Goal: Task Accomplishment & Management: Use online tool/utility

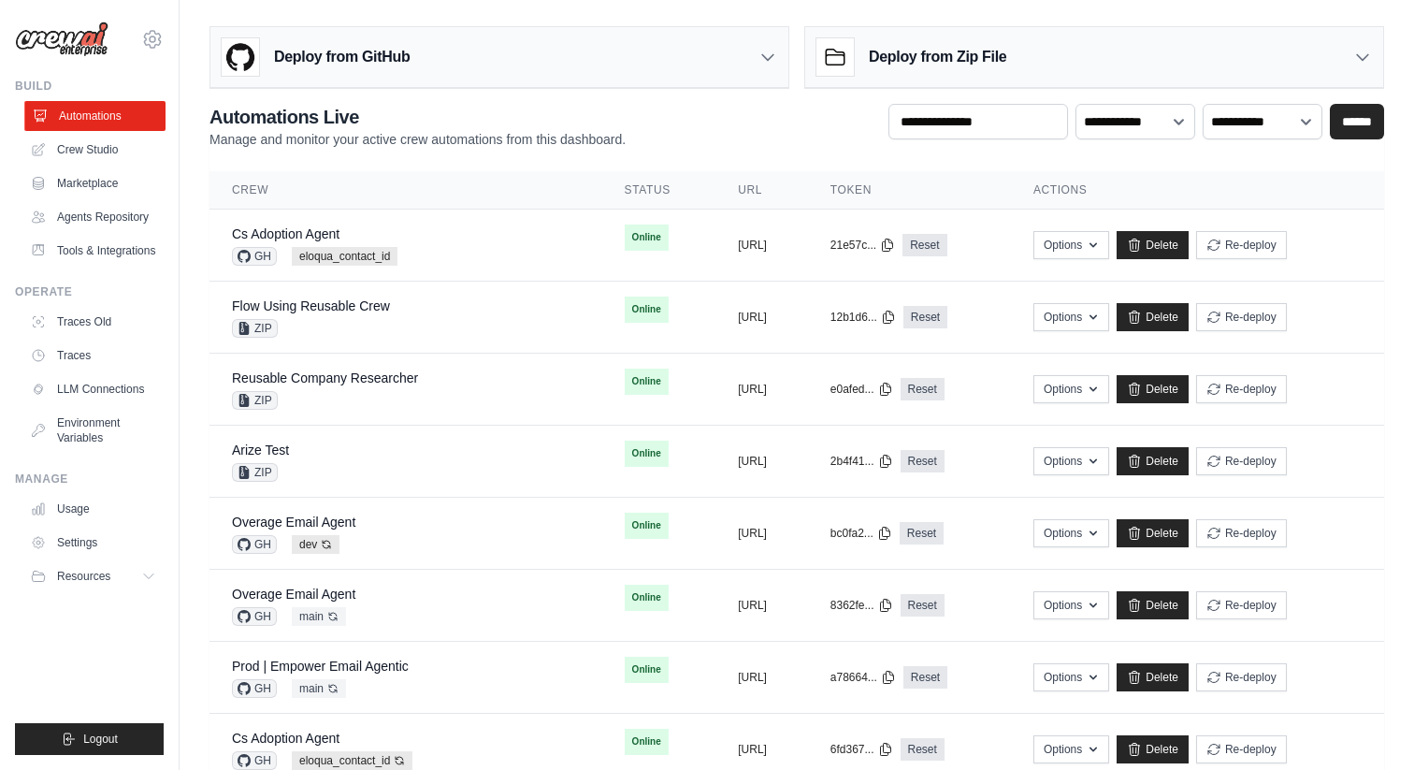
click at [121, 129] on link "Automations" at bounding box center [94, 116] width 141 height 30
click at [135, 116] on link "Automations" at bounding box center [94, 116] width 141 height 30
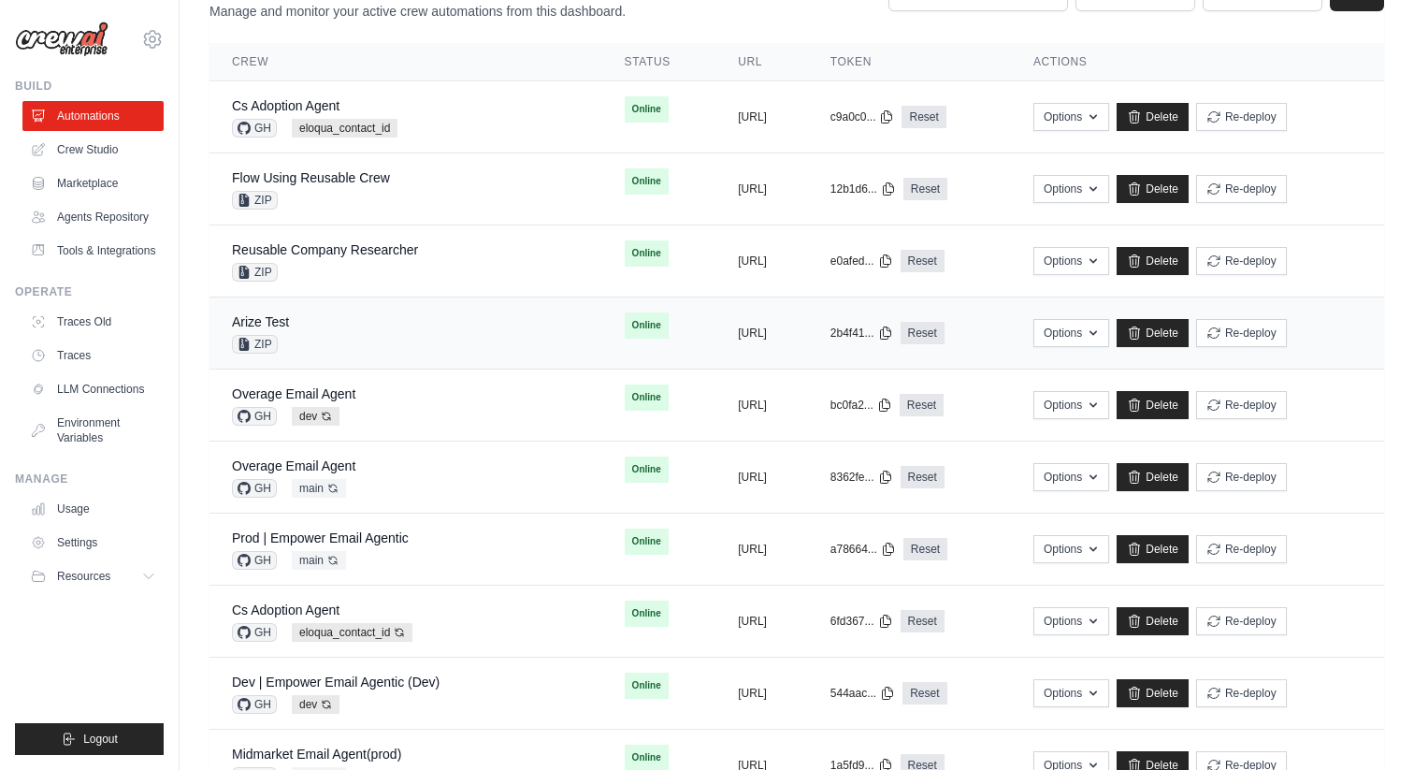
scroll to position [129, 0]
click at [350, 398] on link "Overage Email Agent" at bounding box center [293, 392] width 123 height 15
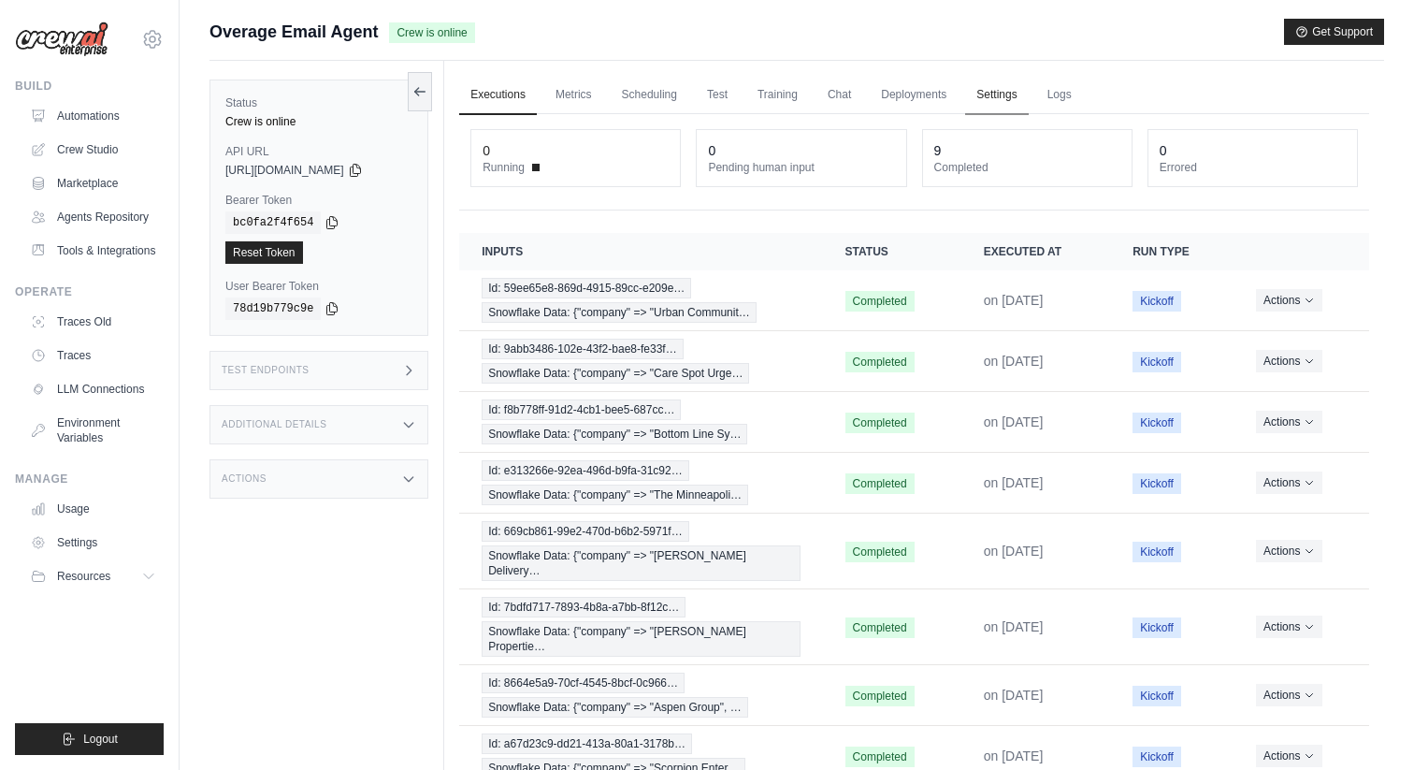
click at [985, 92] on link "Settings" at bounding box center [996, 95] width 63 height 39
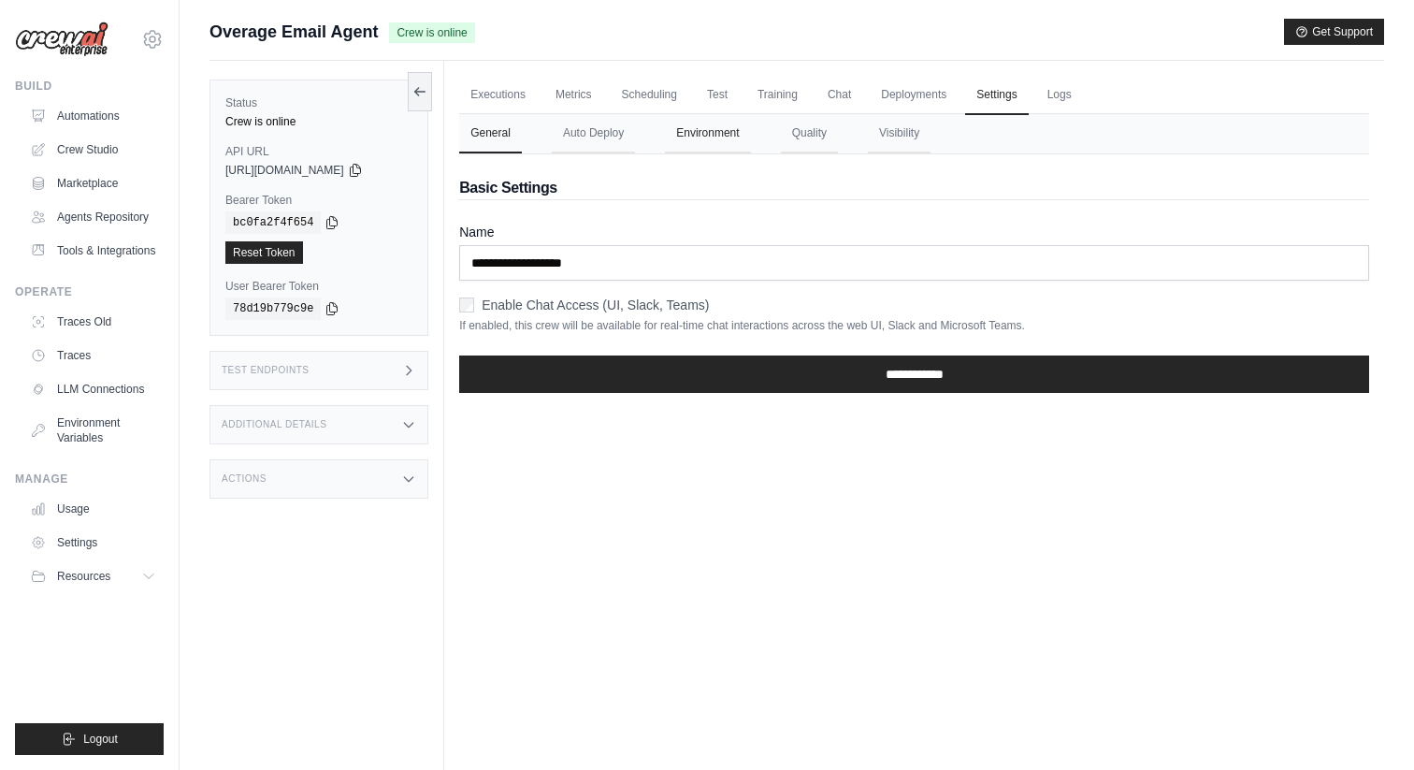
click at [713, 132] on button "Environment" at bounding box center [707, 133] width 85 height 39
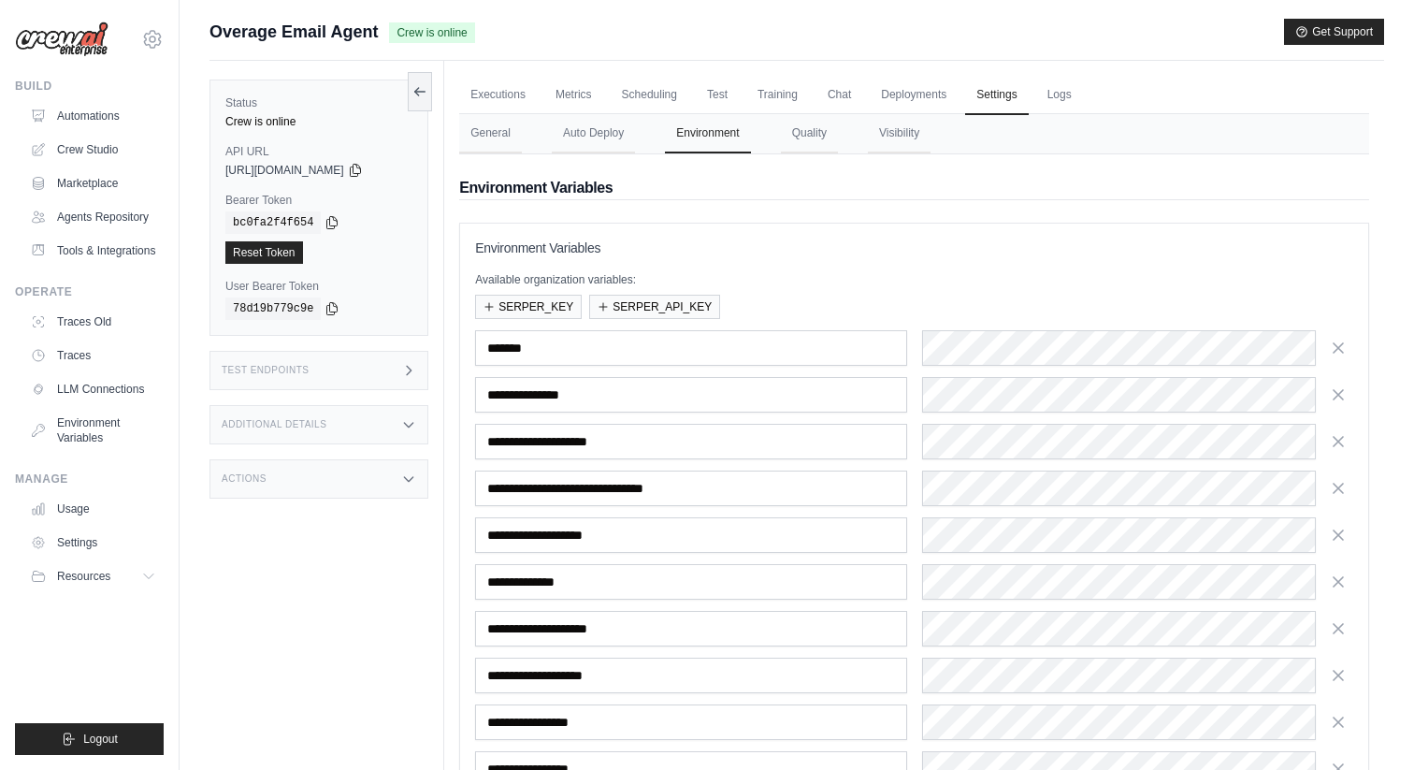
scroll to position [411, 0]
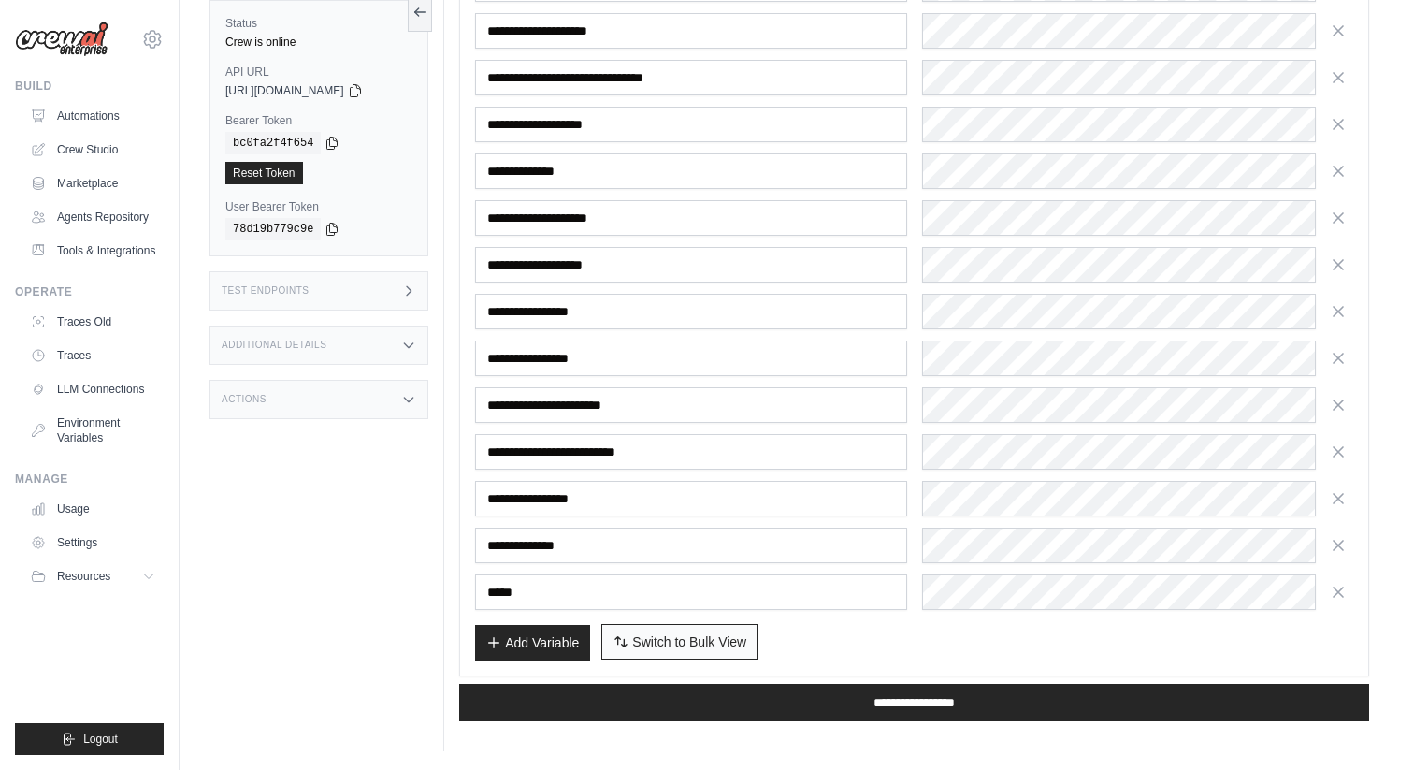
click at [637, 644] on span "Switch to Bulk View" at bounding box center [689, 641] width 114 height 19
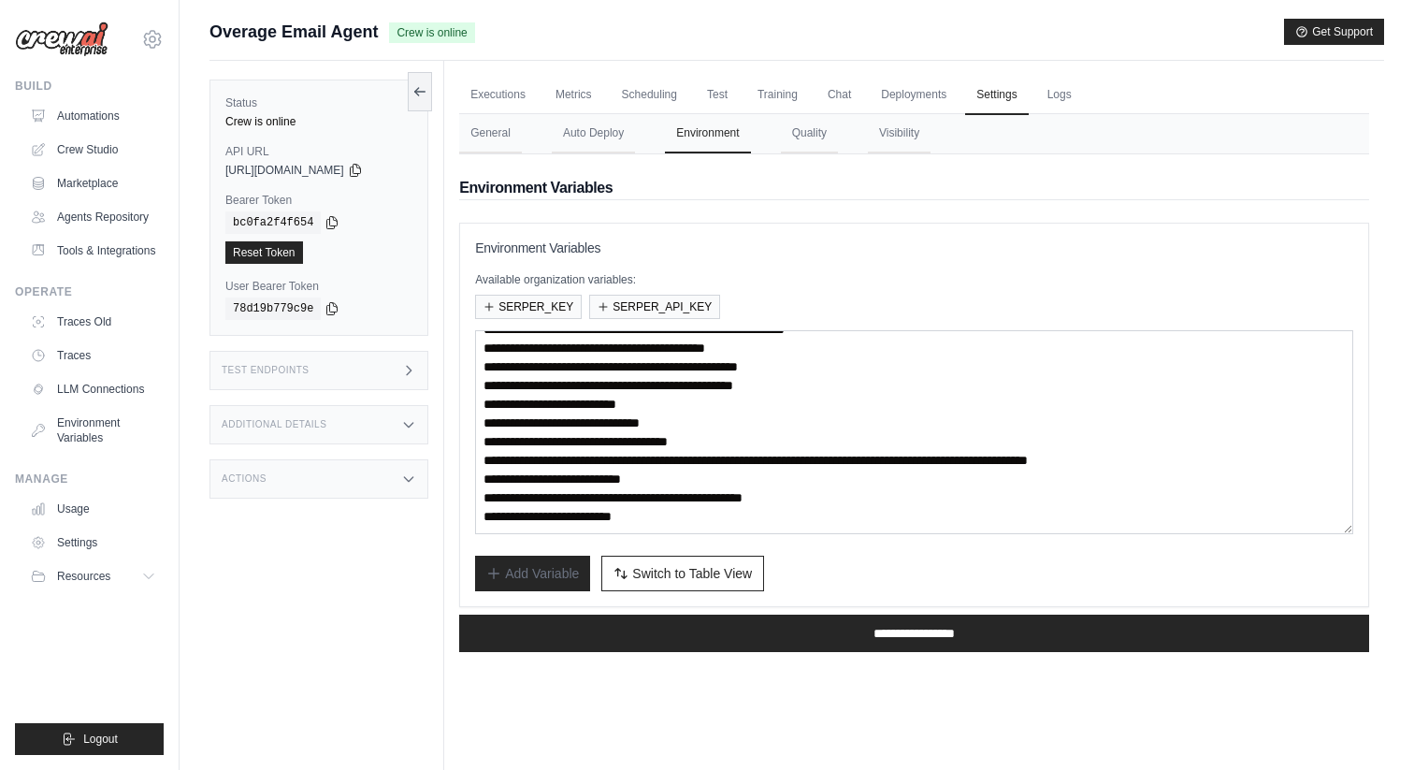
scroll to position [80, 0]
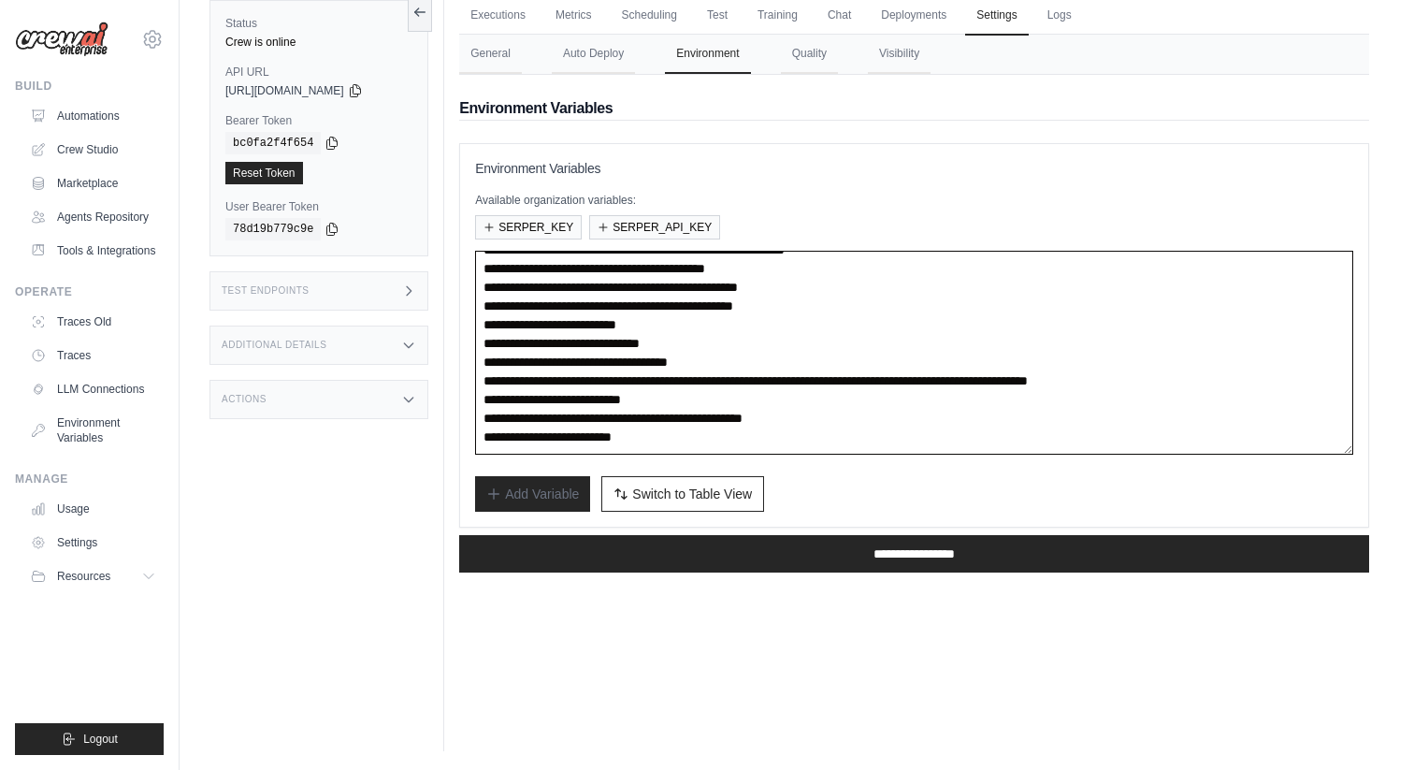
click at [761, 445] on textarea "**********" at bounding box center [914, 353] width 878 height 204
paste textarea "**********"
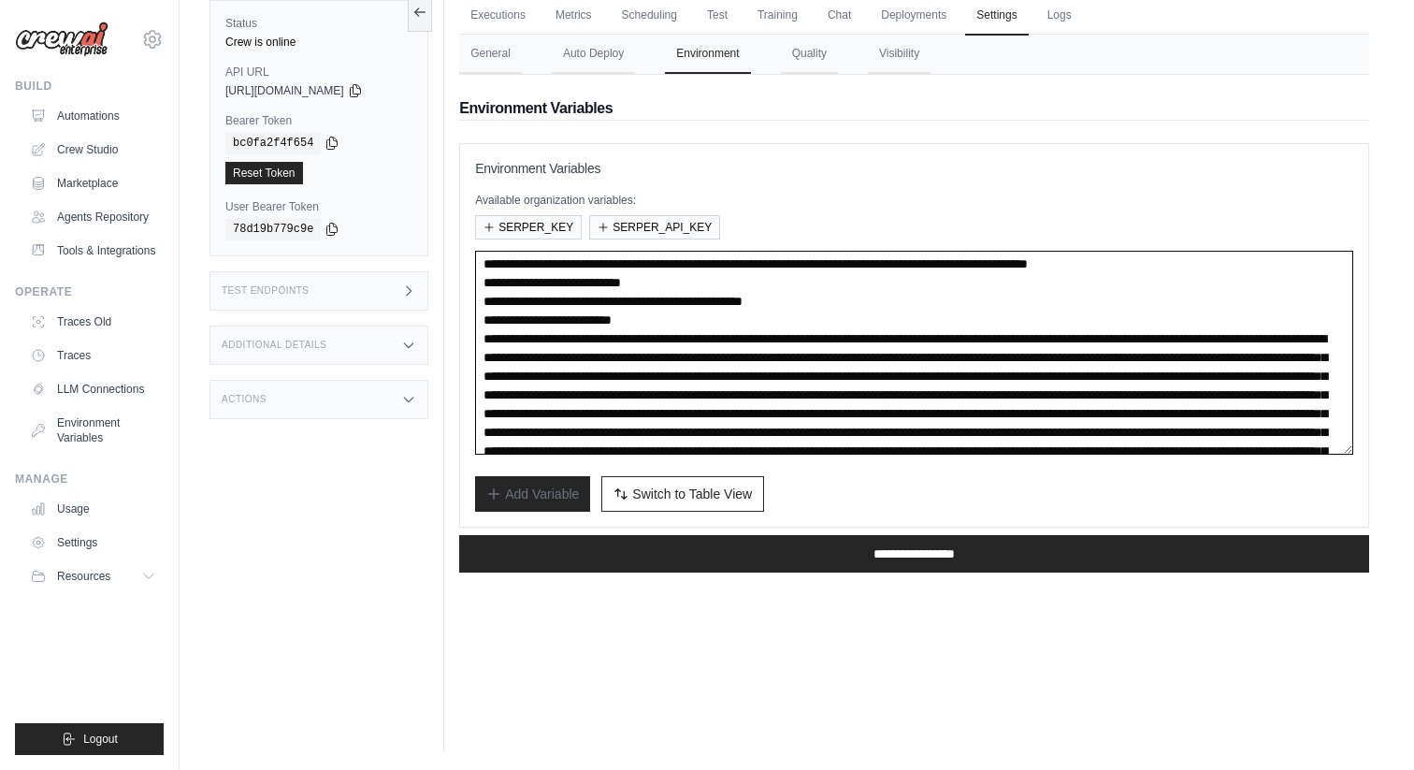
scroll to position [412, 0]
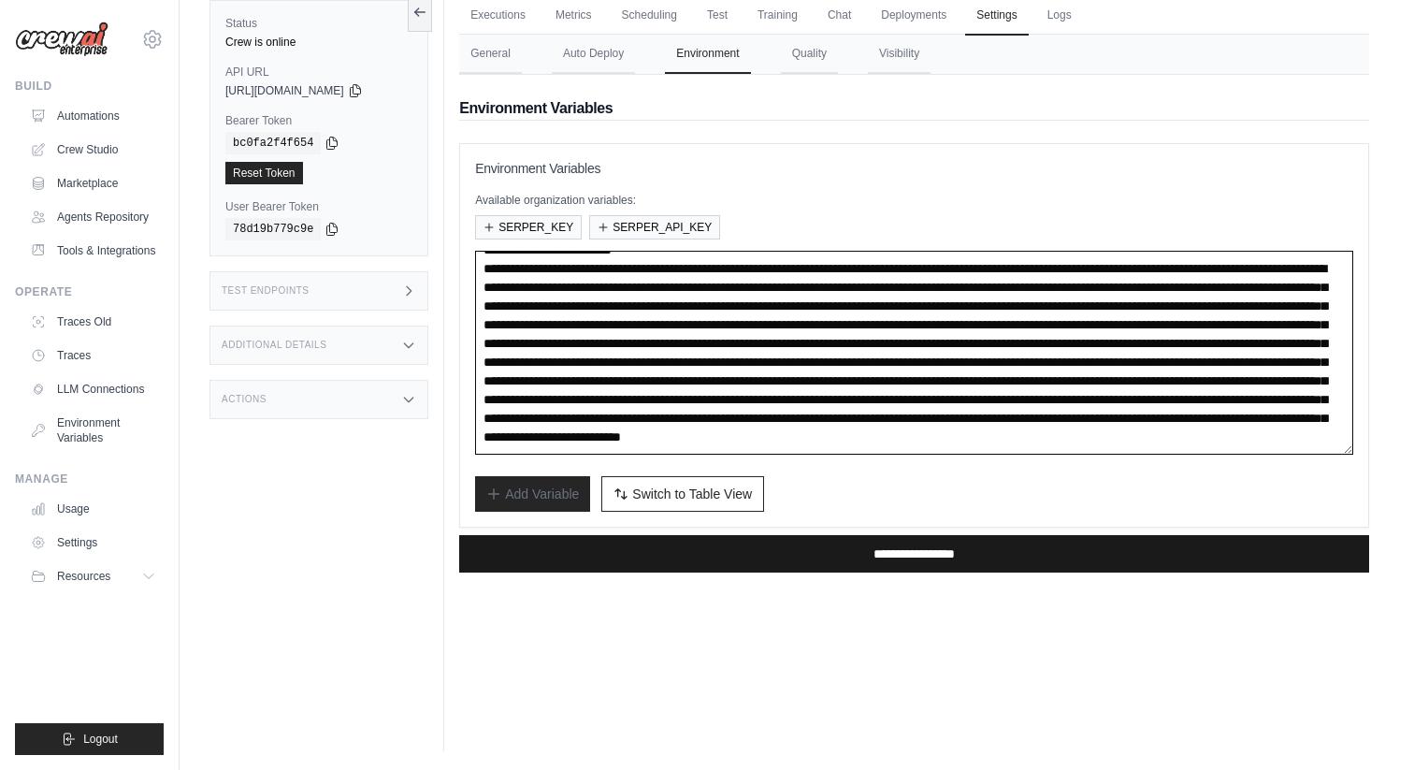
type textarea "**********"
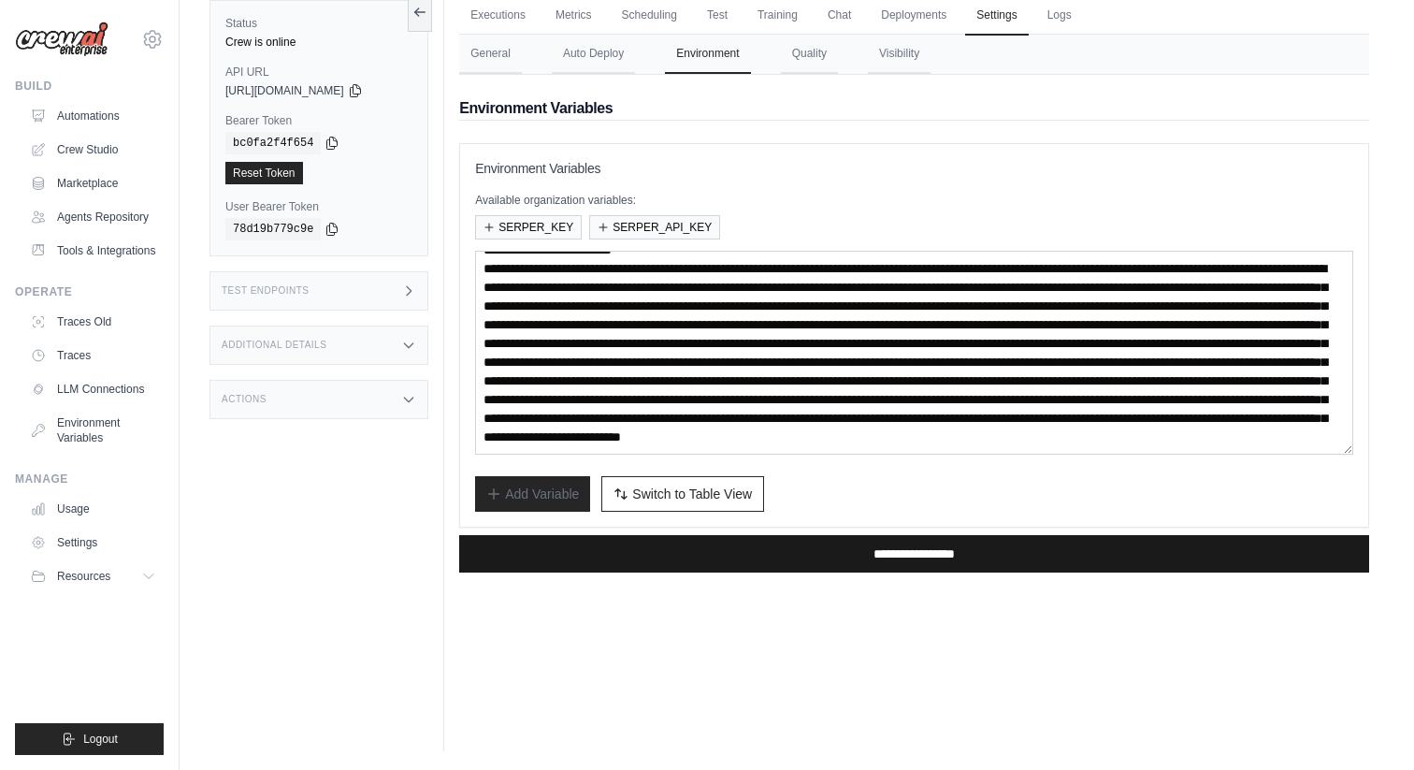
click at [723, 551] on input "**********" at bounding box center [914, 553] width 910 height 37
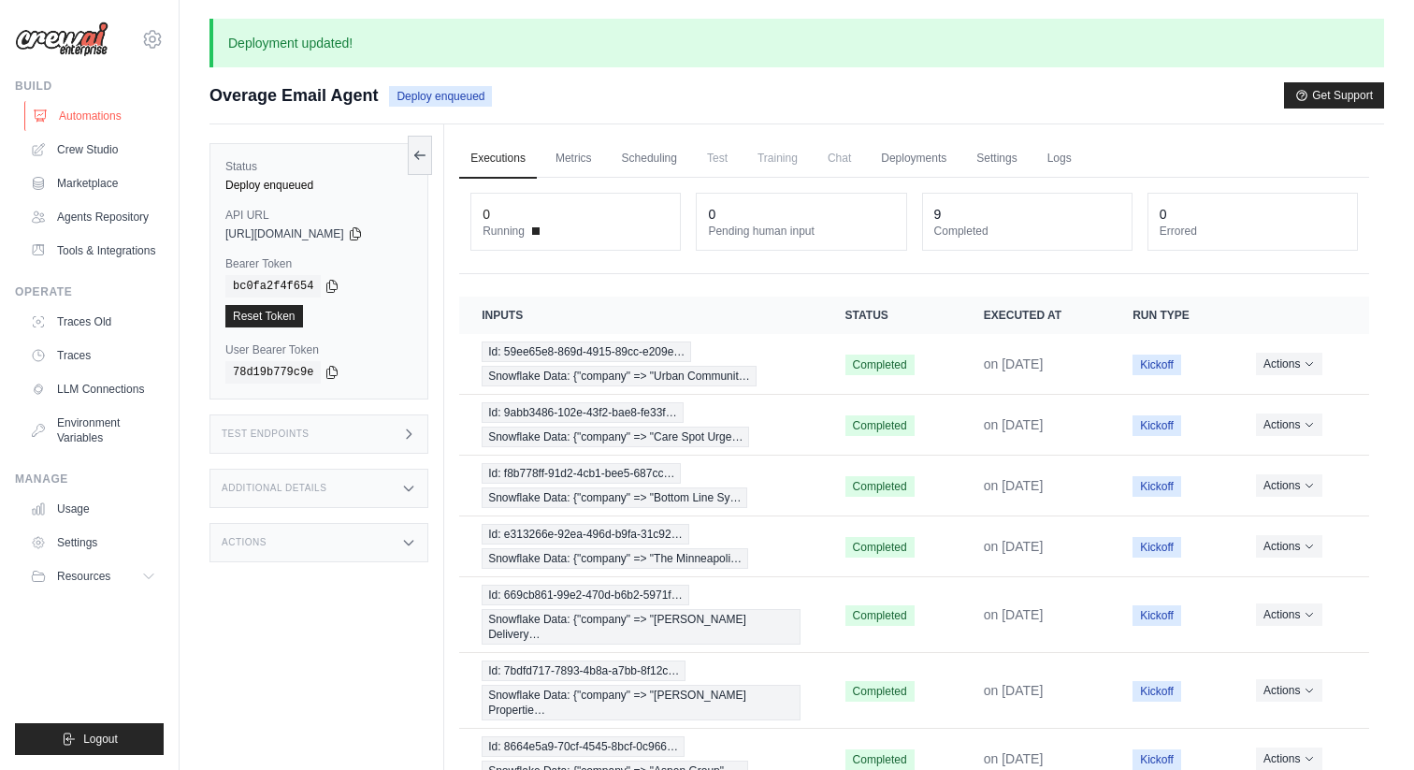
click at [97, 120] on link "Automations" at bounding box center [94, 116] width 141 height 30
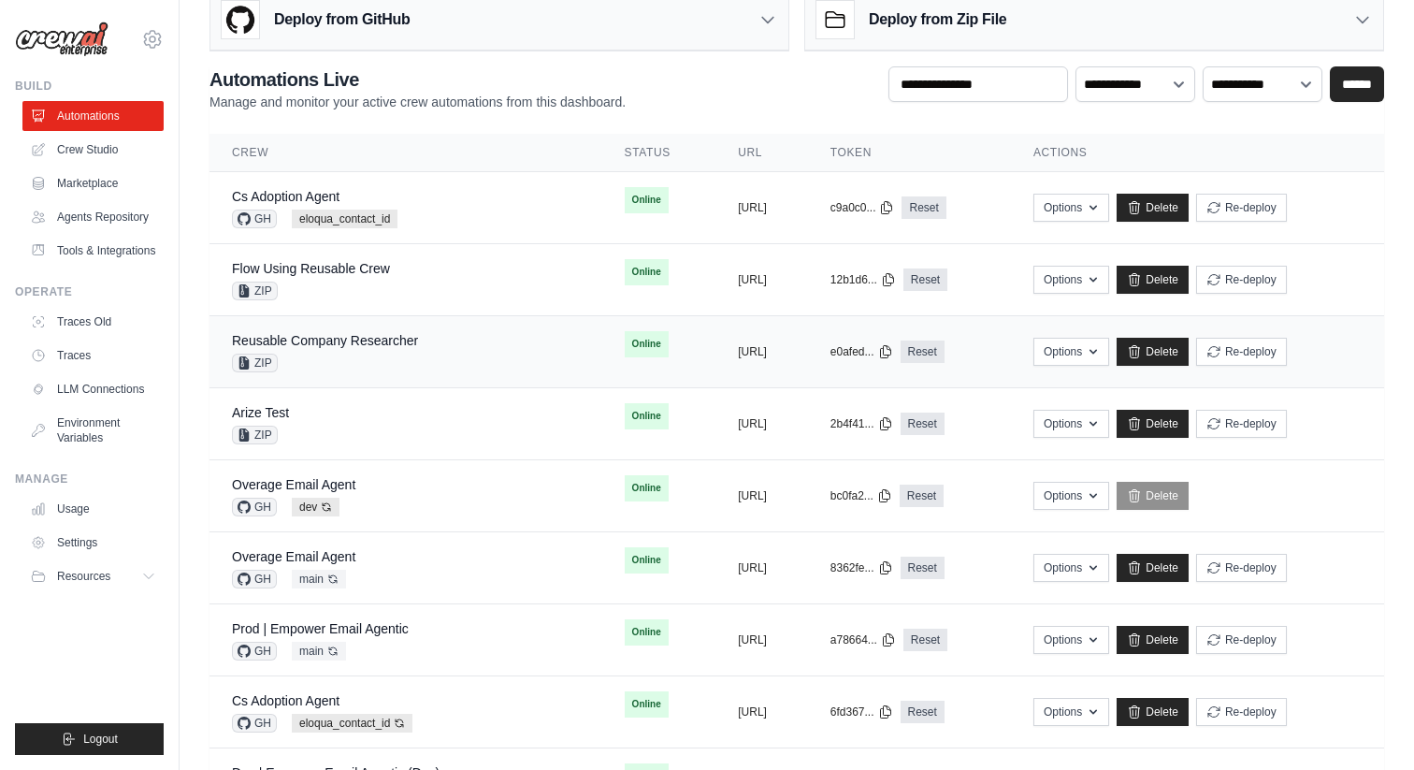
scroll to position [41, 0]
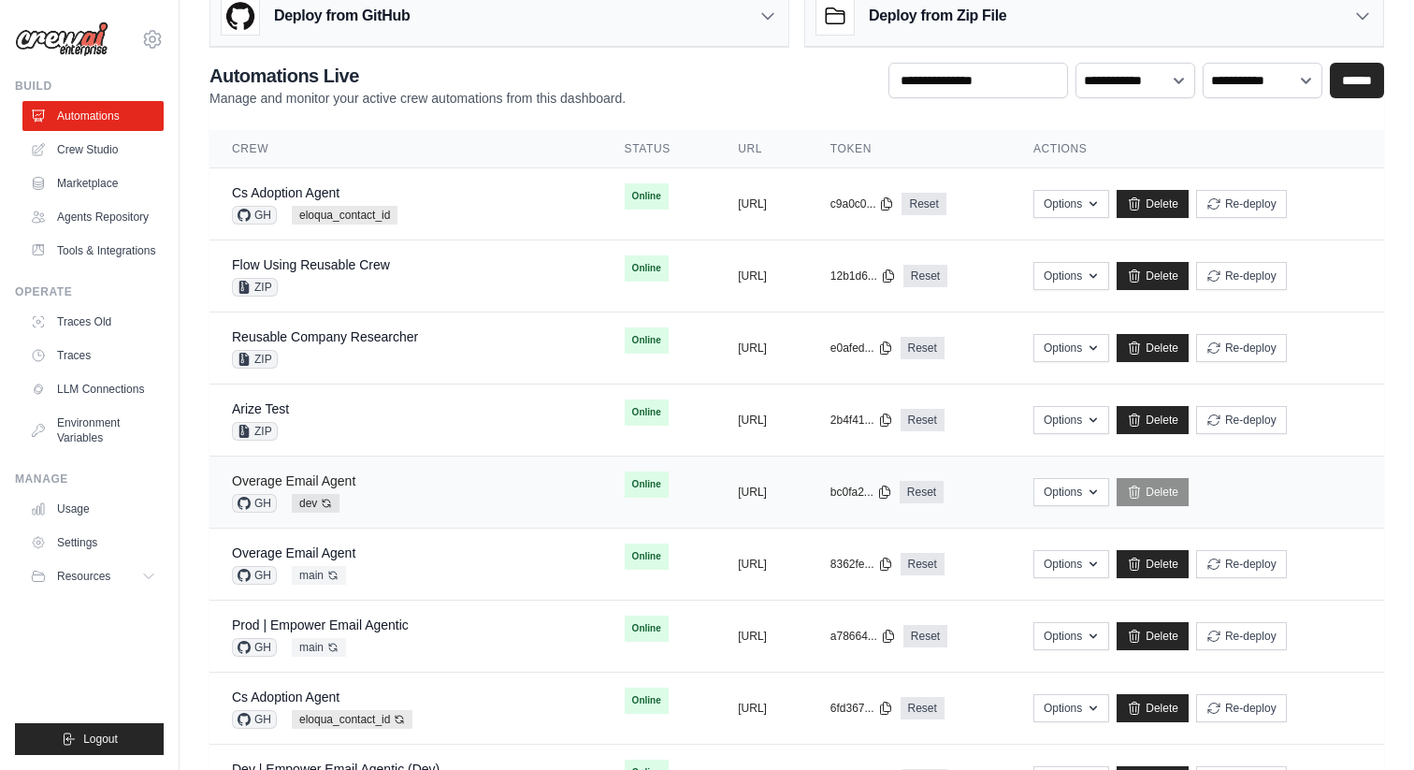
click at [330, 476] on link "Overage Email Agent" at bounding box center [293, 480] width 123 height 15
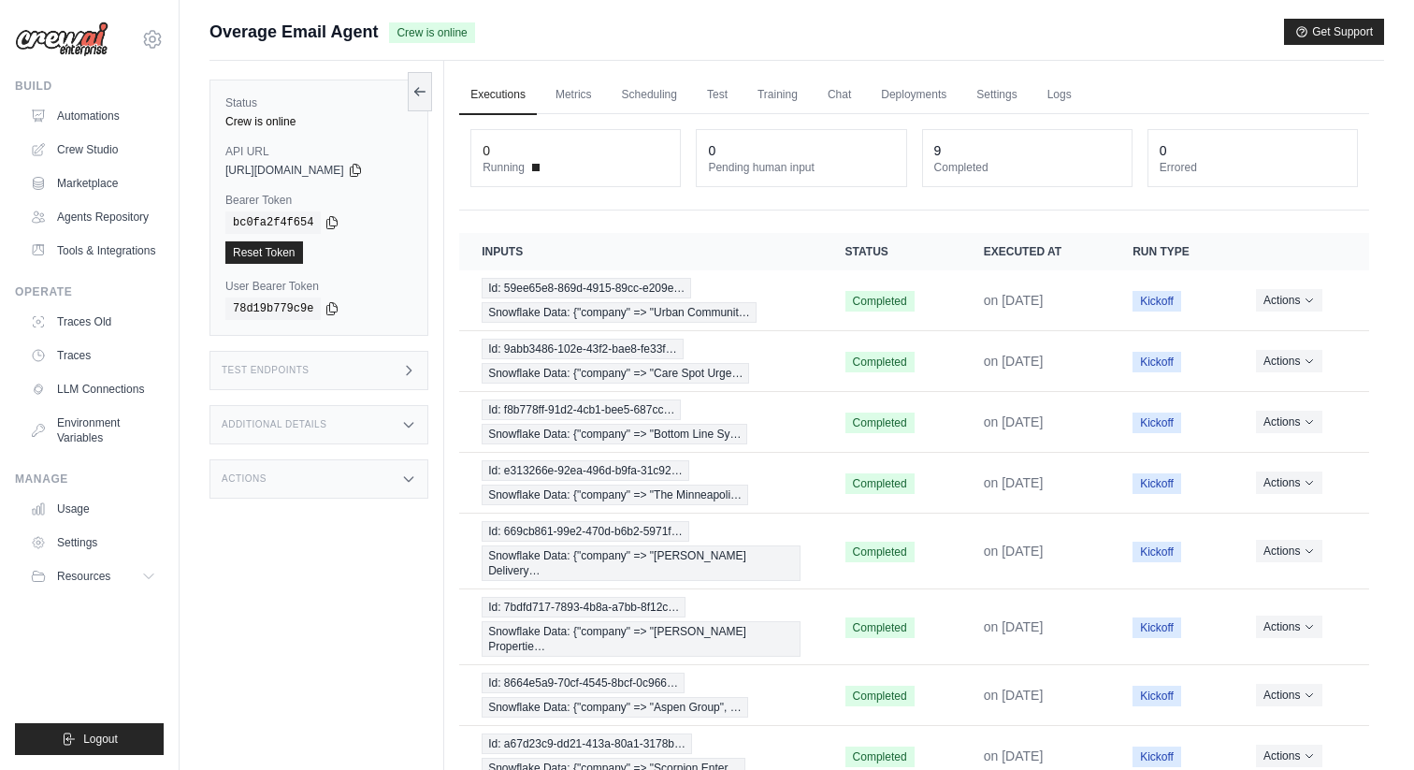
click at [384, 381] on div "Test Endpoints" at bounding box center [319, 370] width 219 height 39
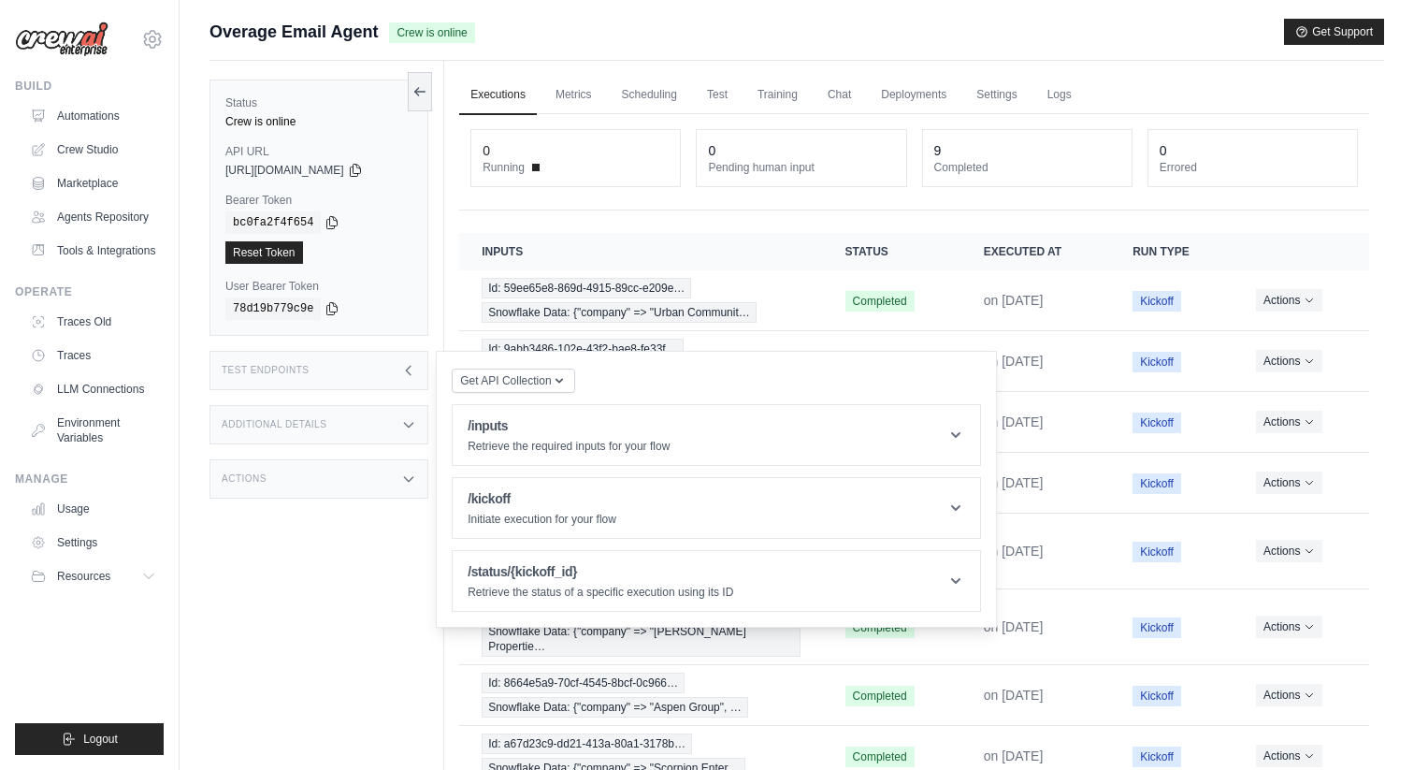
scroll to position [37, 0]
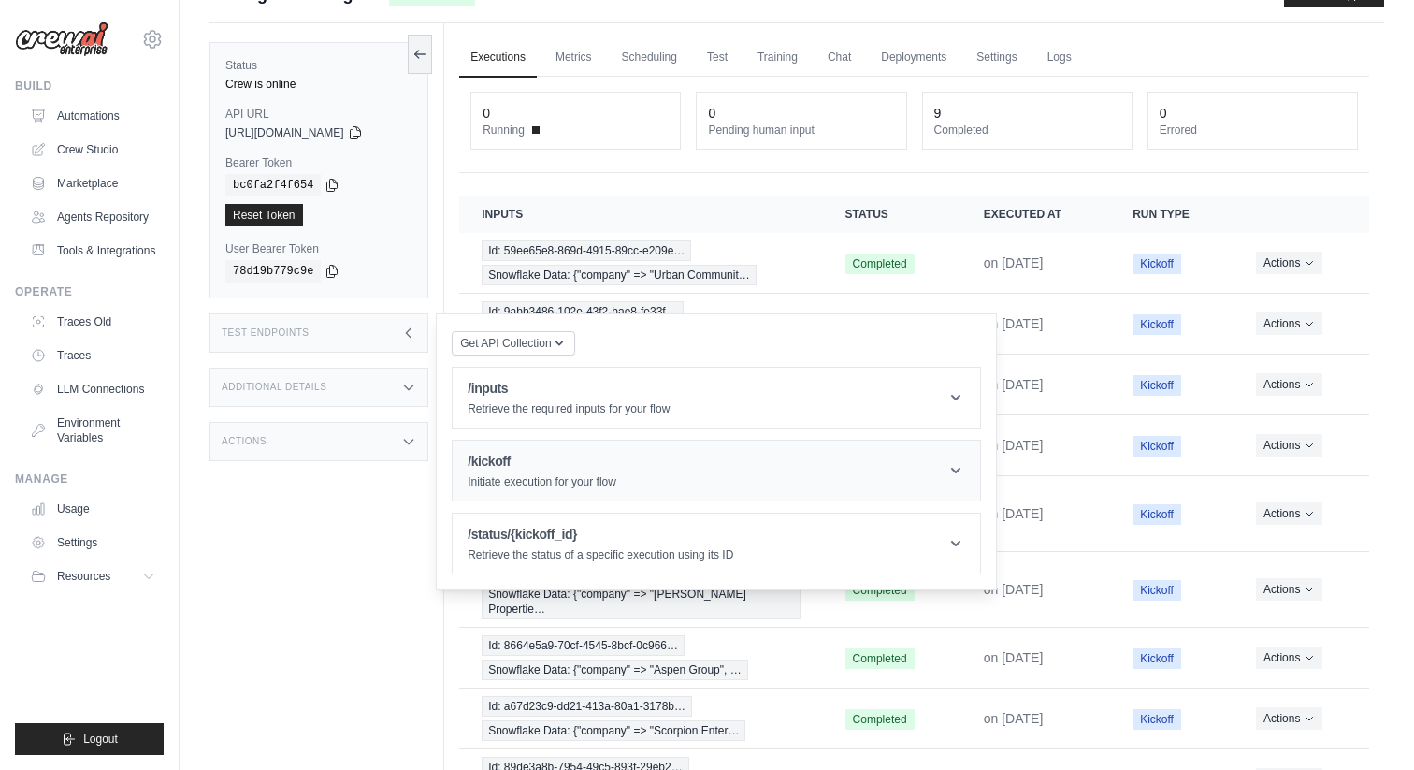
click at [513, 465] on h1 "/kickoff" at bounding box center [542, 461] width 149 height 19
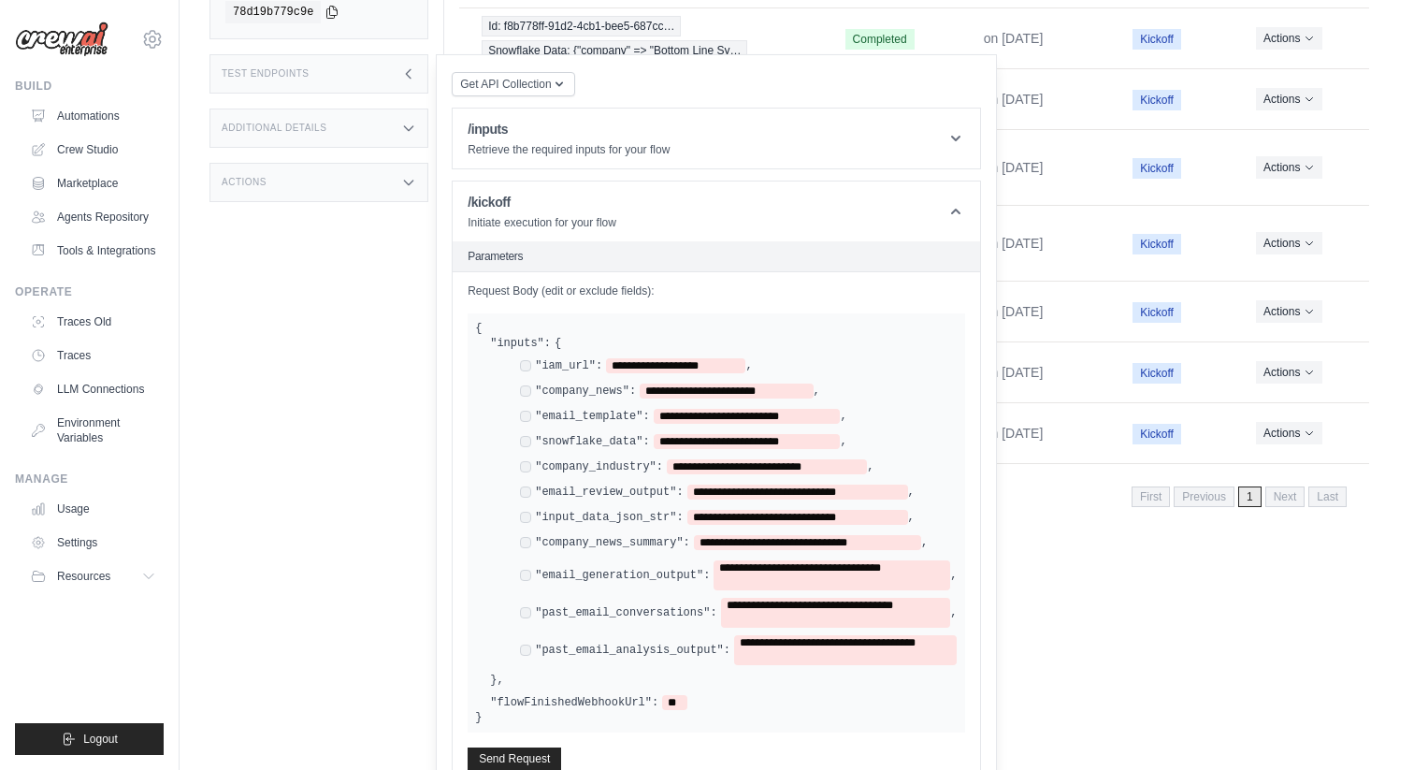
scroll to position [453, 0]
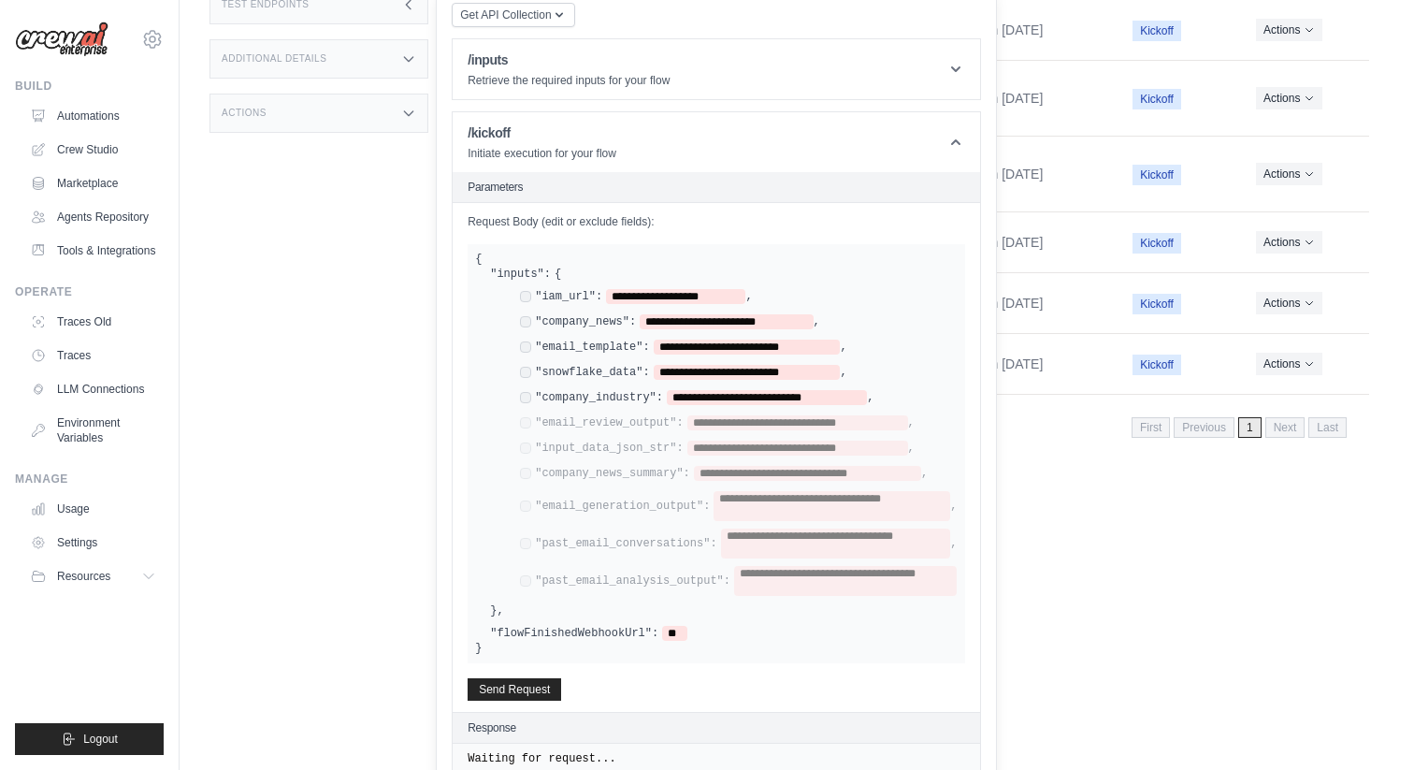
click at [524, 390] on div "**********" at bounding box center [697, 397] width 354 height 15
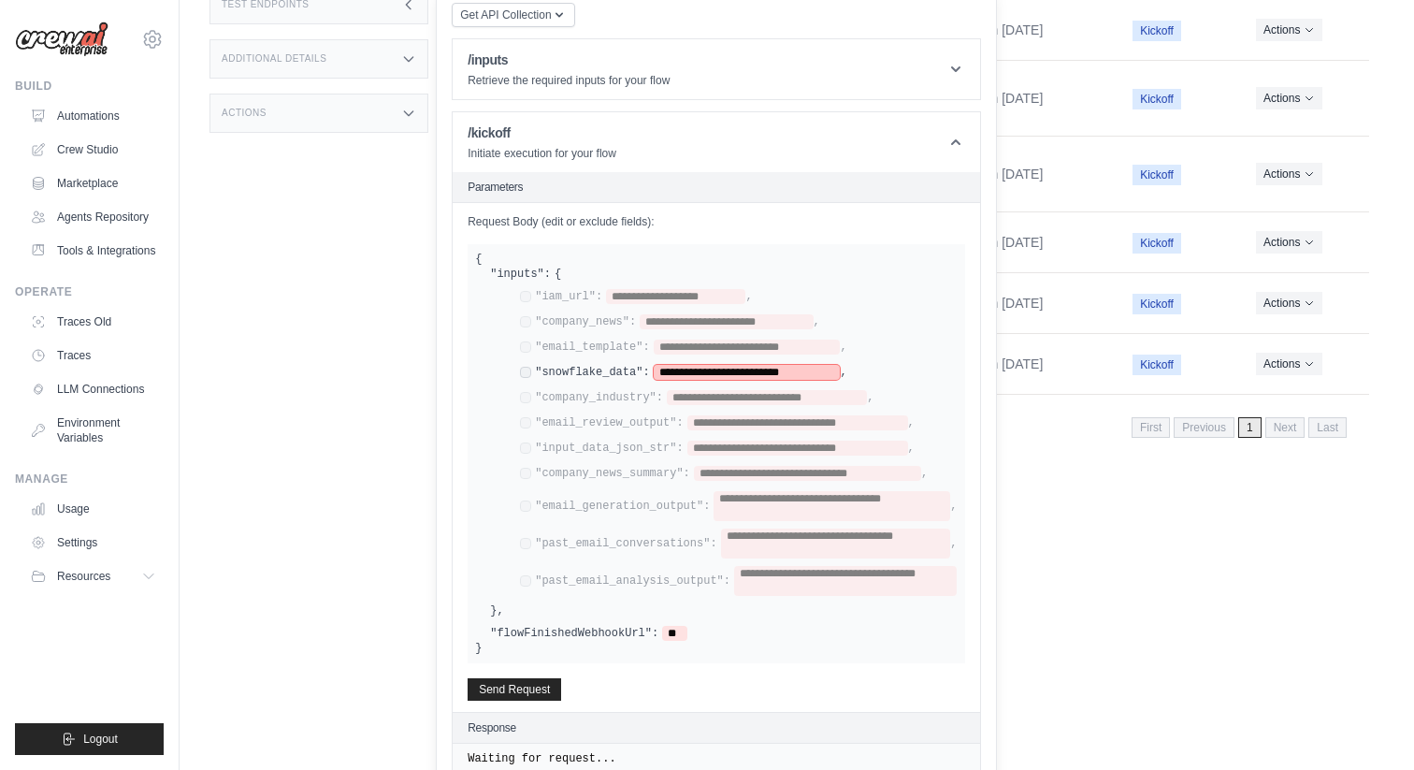
click at [722, 365] on span "**********" at bounding box center [747, 372] width 187 height 15
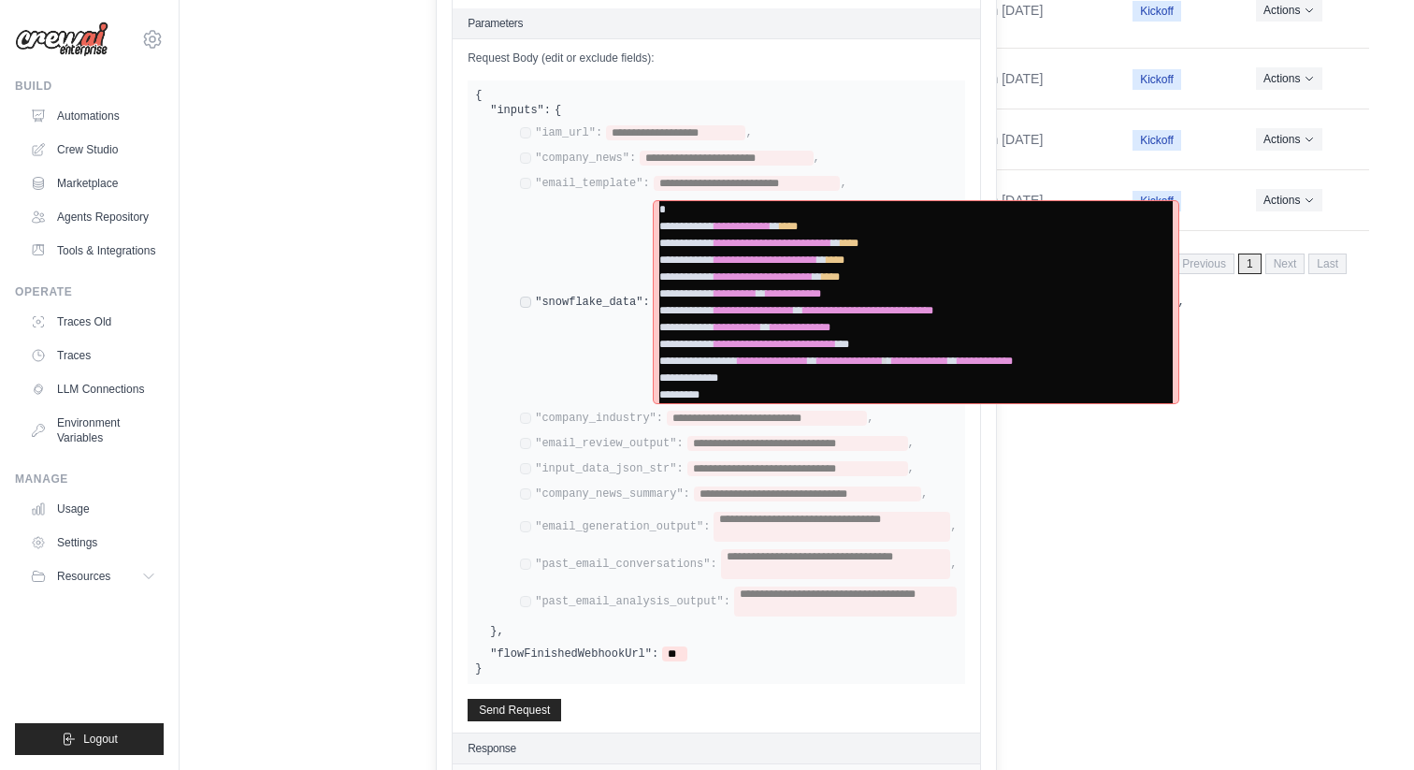
scroll to position [638, 0]
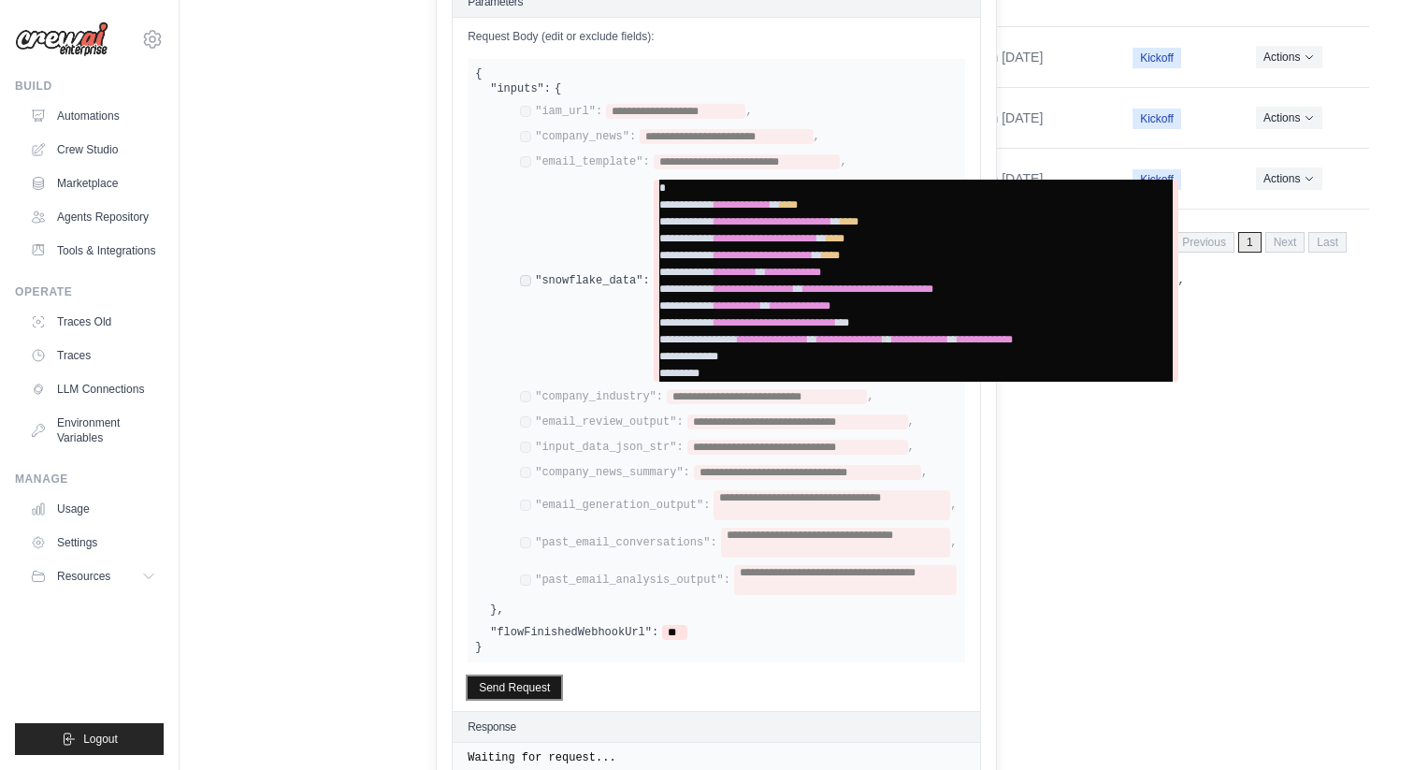
click at [521, 676] on button "Send Request" at bounding box center [515, 687] width 94 height 22
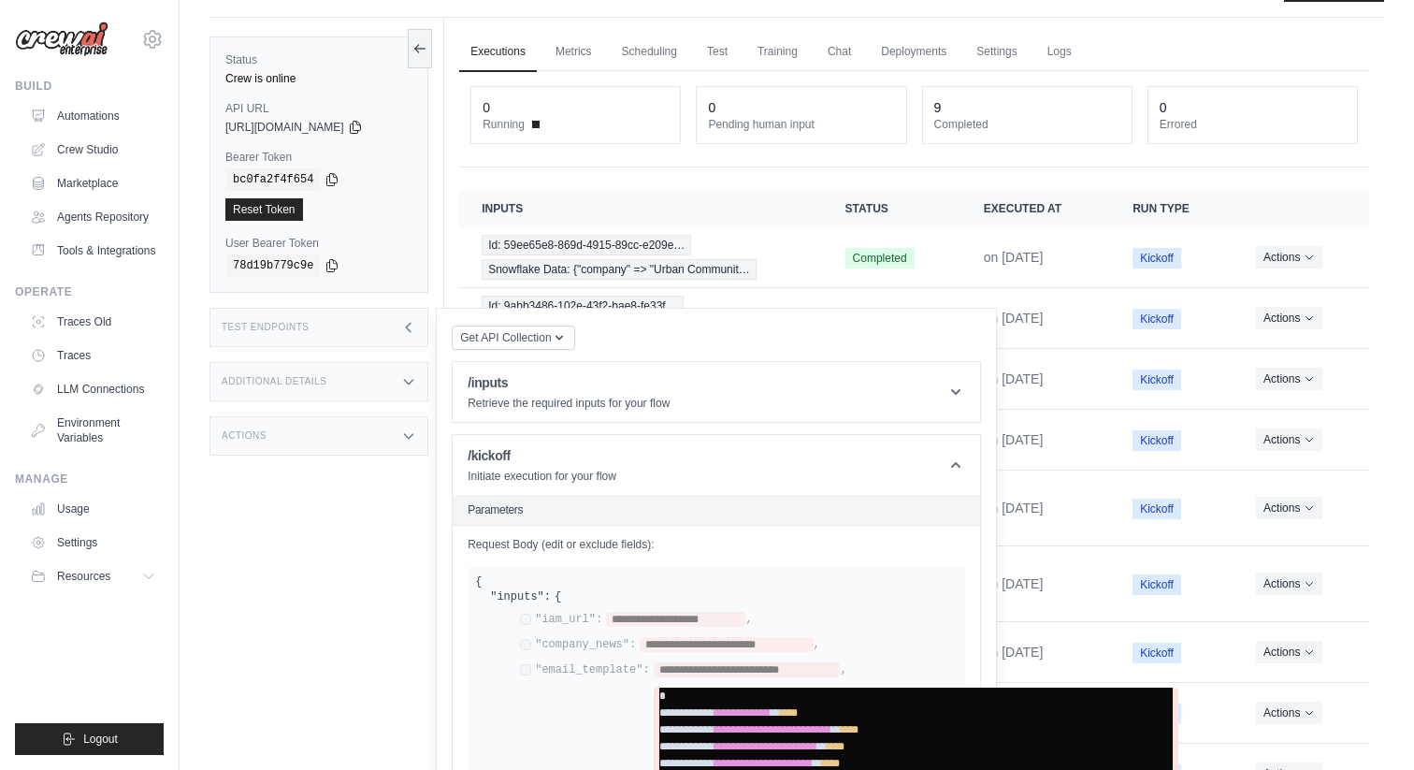
scroll to position [0, 0]
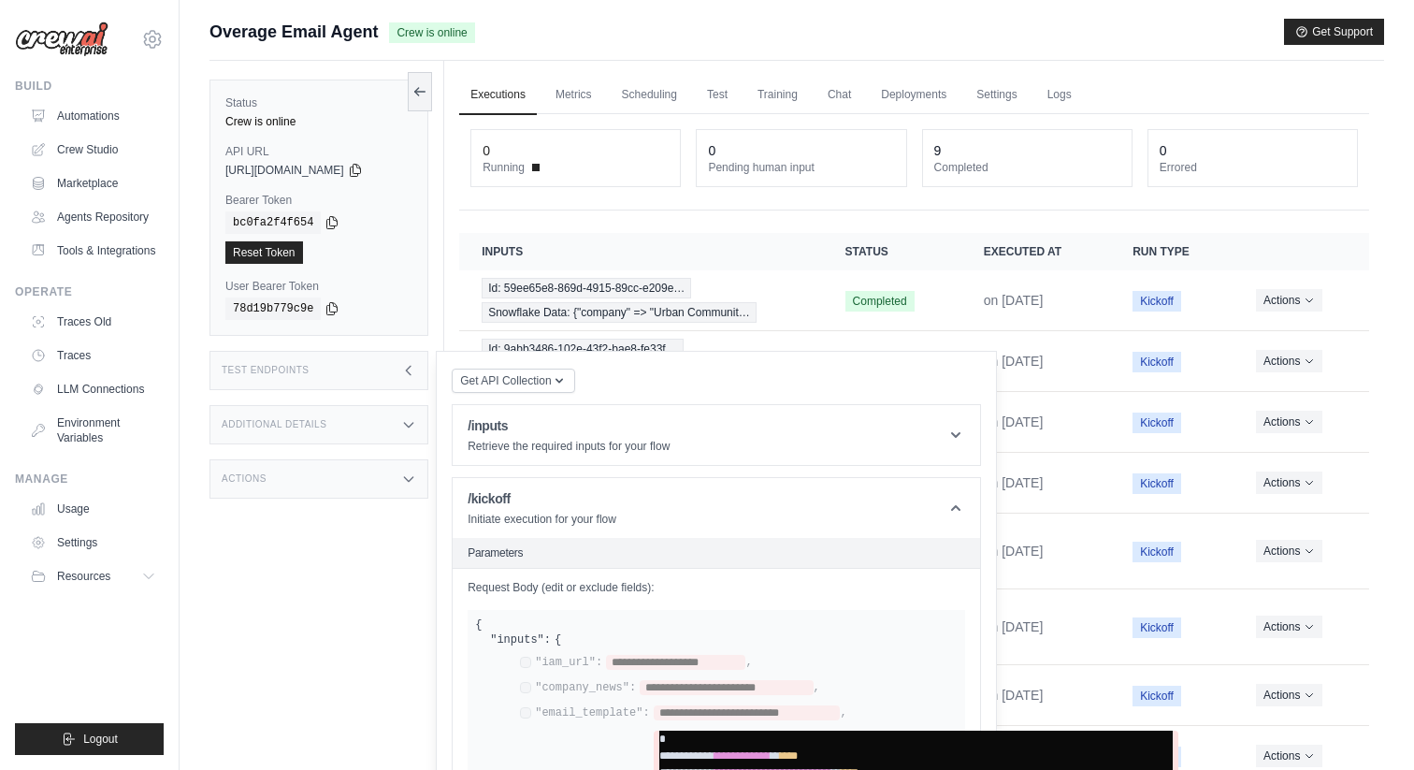
click at [554, 206] on div "0 Running 0 Pending human input 9 Completed 0 Errored" at bounding box center [914, 162] width 910 height 96
click at [533, 233] on th "Inputs" at bounding box center [640, 251] width 363 height 37
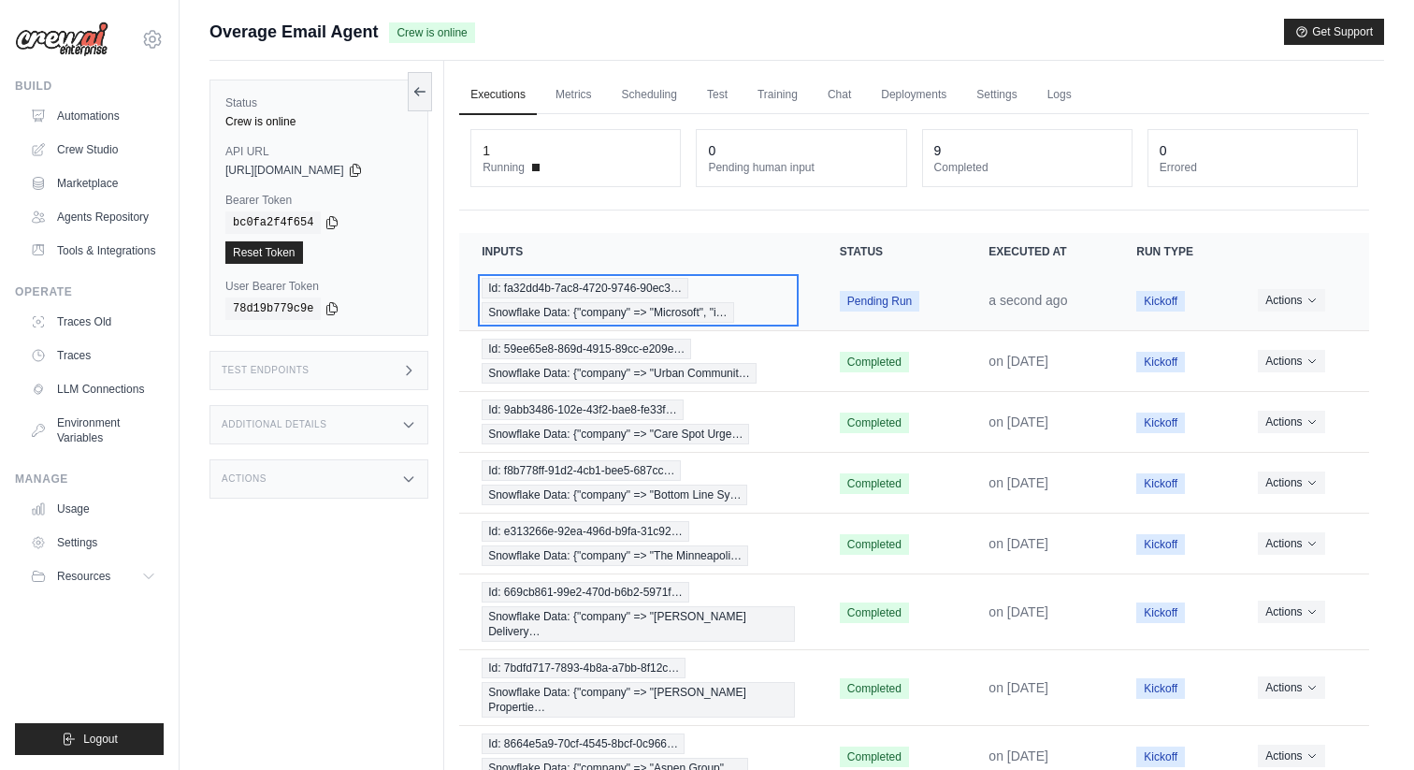
click at [612, 288] on span "Id: fa32dd4b-7ac8-4720-9746-90ec3…" at bounding box center [585, 288] width 207 height 21
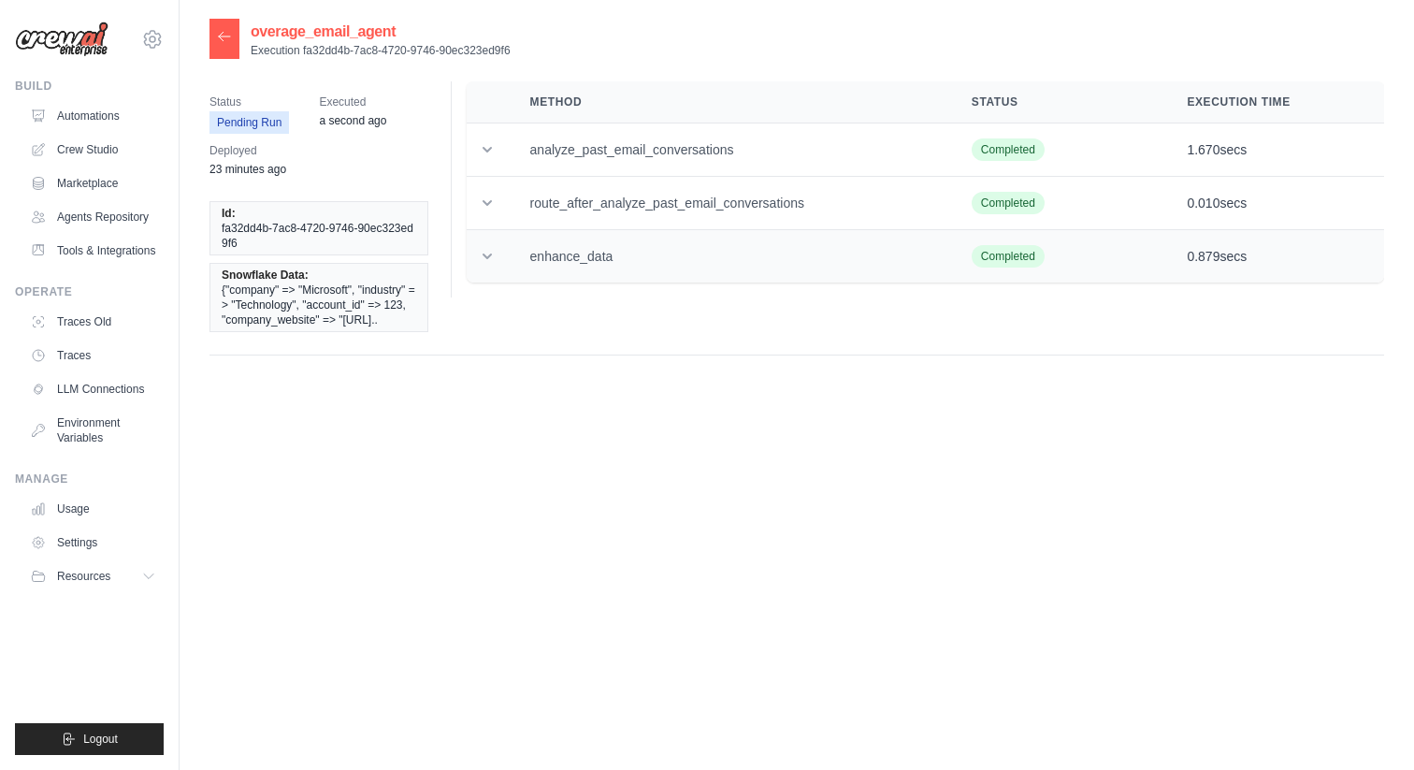
click at [492, 259] on icon at bounding box center [487, 256] width 19 height 19
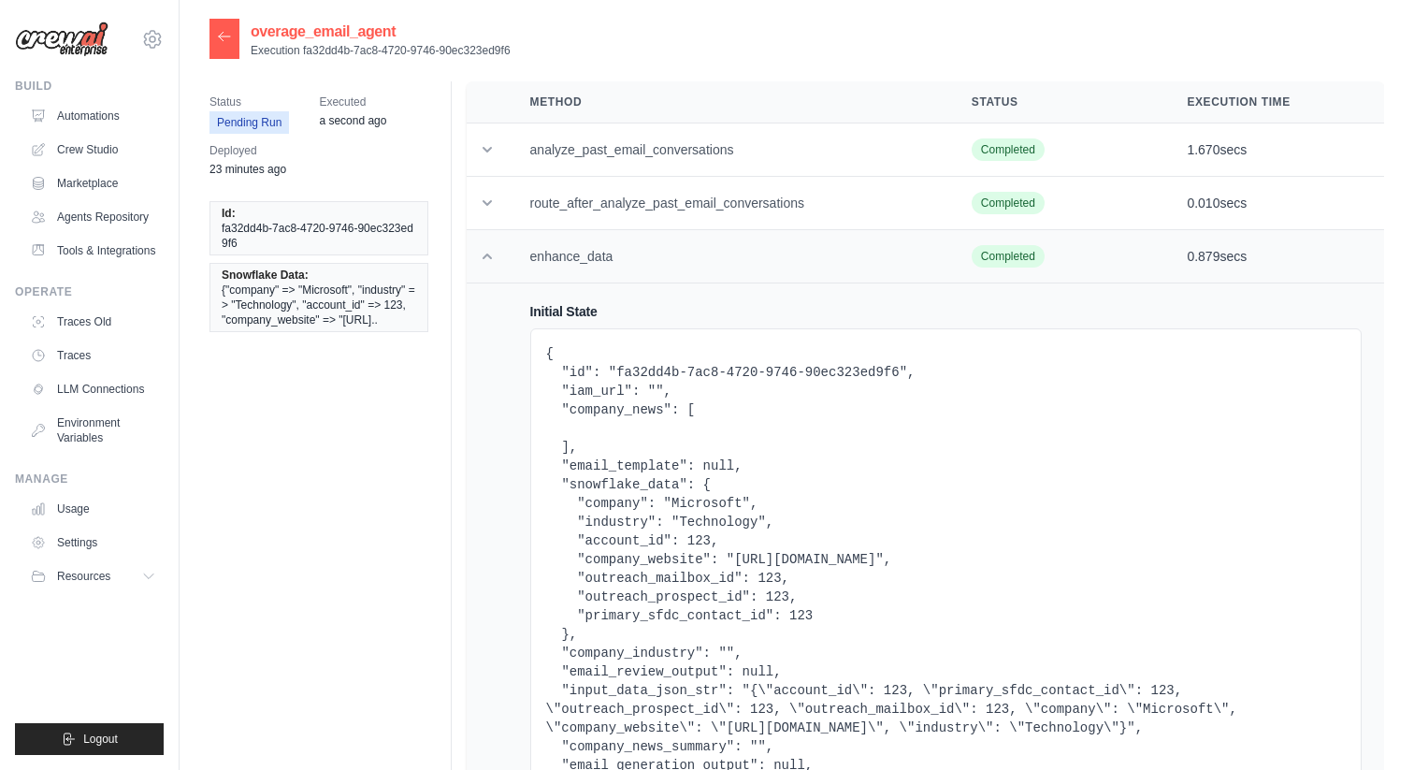
click at [492, 259] on icon at bounding box center [487, 256] width 19 height 19
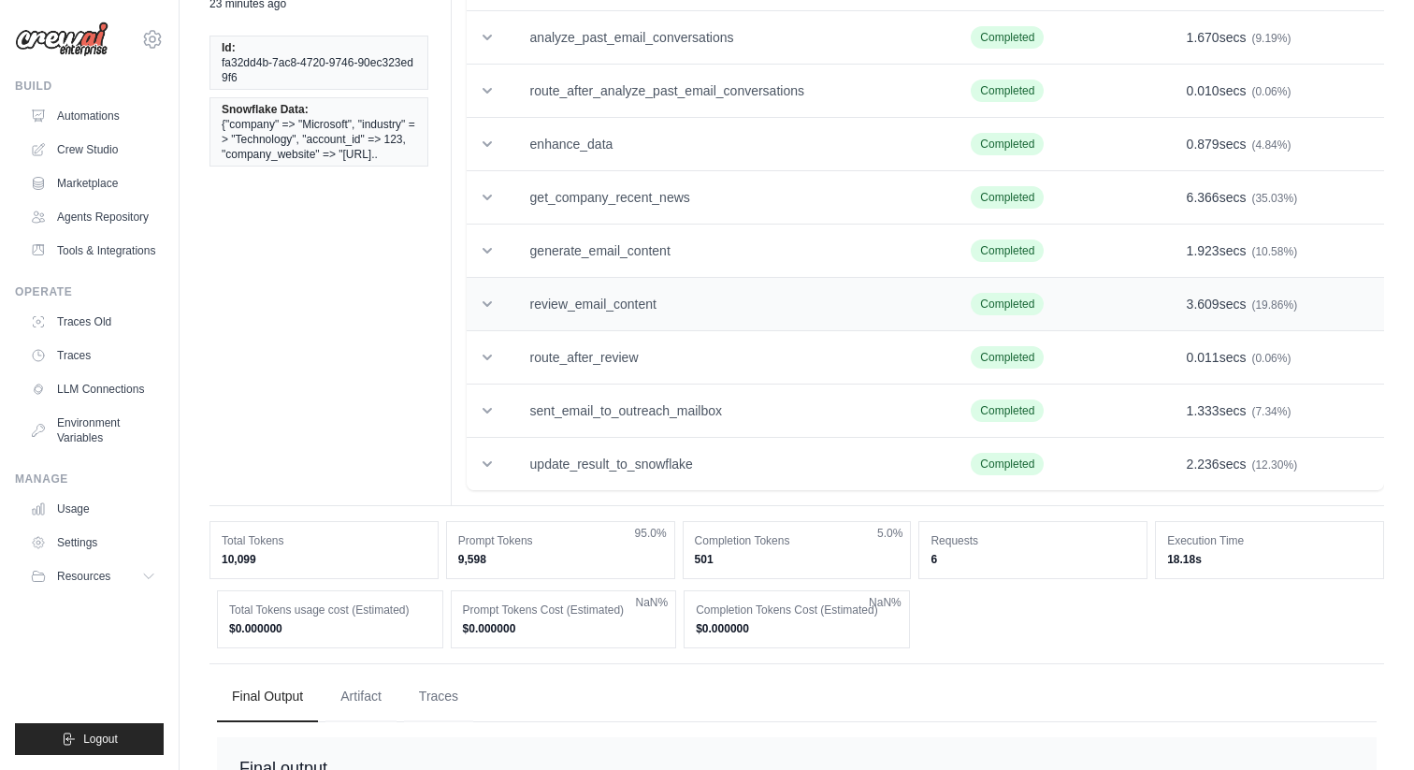
scroll to position [282, 0]
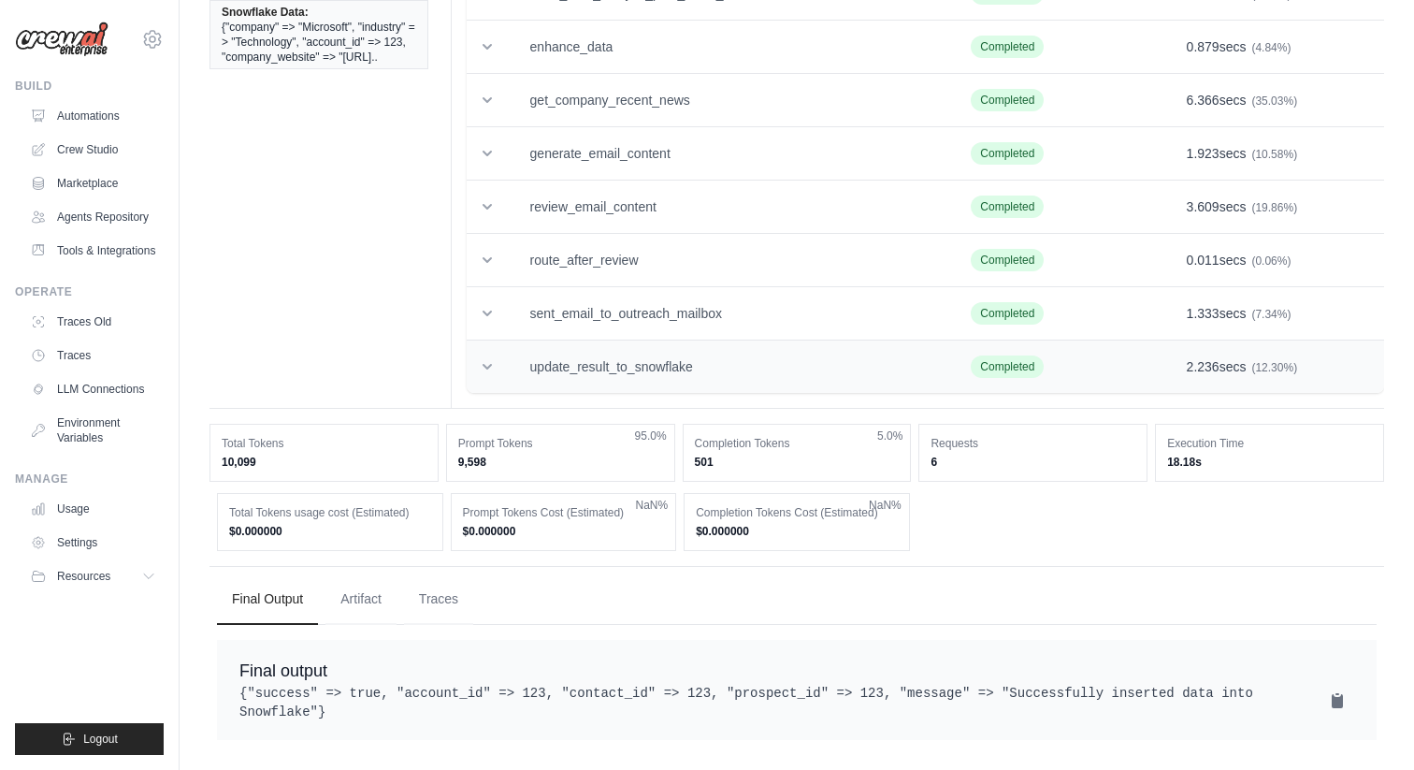
click at [612, 348] on td "update_result_to_snowflake" at bounding box center [729, 367] width 442 height 53
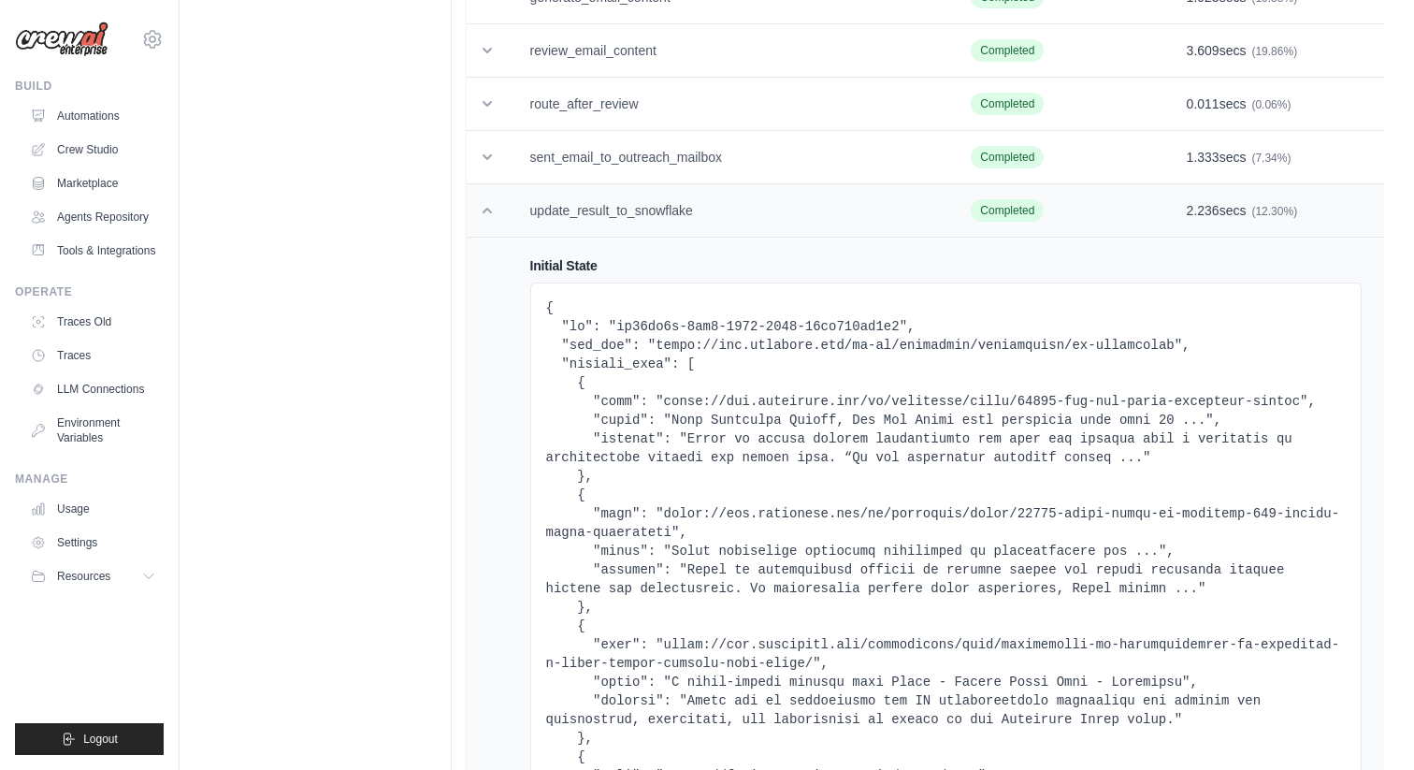
scroll to position [0, 0]
